Goal: Information Seeking & Learning: Learn about a topic

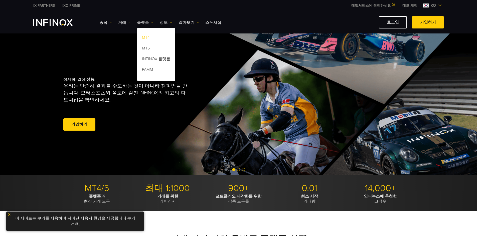
click at [145, 36] on link "MT4" at bounding box center [156, 38] width 38 height 11
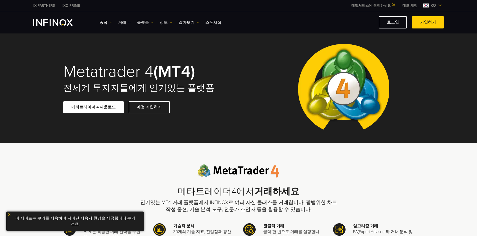
click at [93, 107] on span at bounding box center [93, 107] width 0 height 0
click at [272, 44] on div "Metatrader 4 (MT4) 전세계 투자자들에게 인기있는 플랫폼 메타트레이더 4 다운로드 계정 가입하기" at bounding box center [238, 89] width 360 height 110
